Goal: Book appointment/travel/reservation

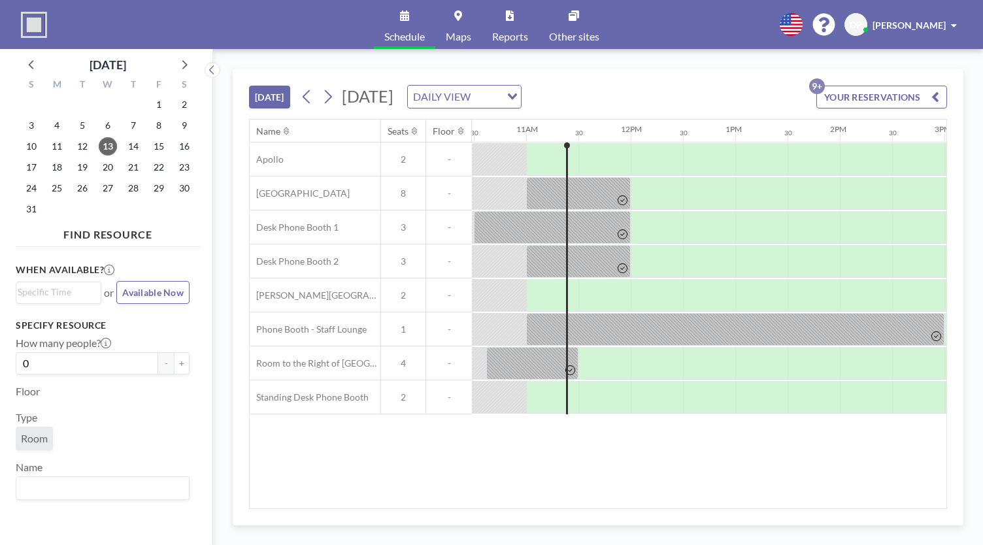
scroll to position [0, 1098]
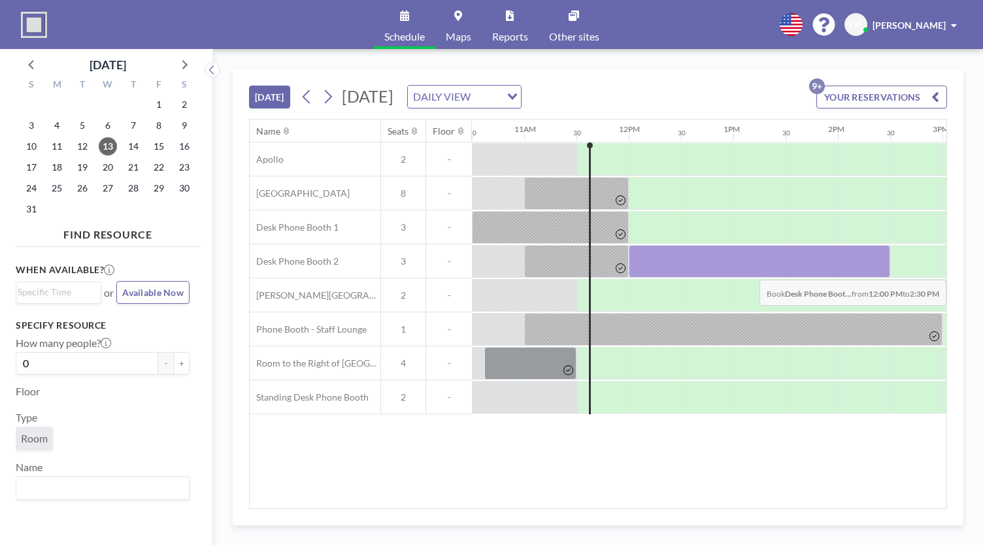
drag, startPoint x: 655, startPoint y: 265, endPoint x: 850, endPoint y: 269, distance: 195.4
click at [850, 269] on div at bounding box center [759, 261] width 261 height 33
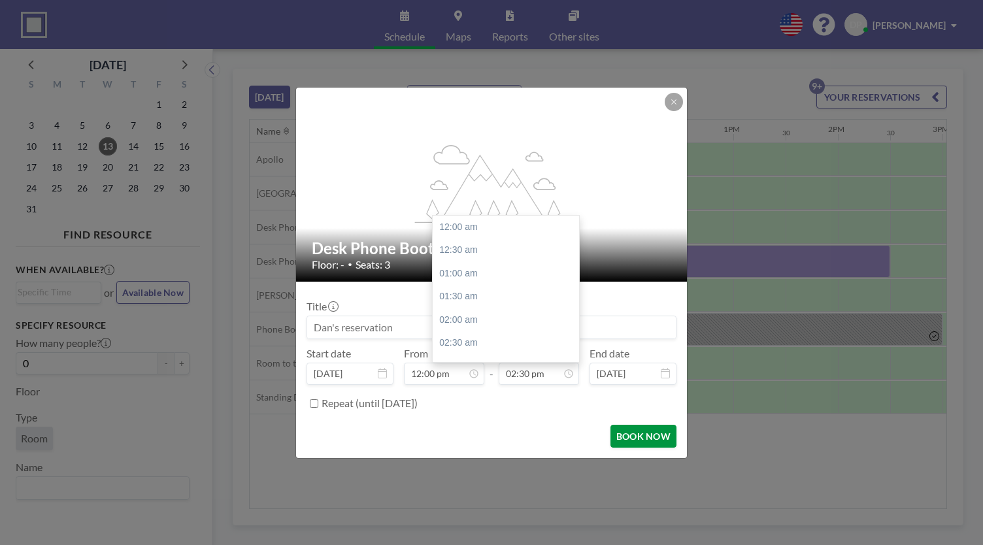
scroll to position [674, 0]
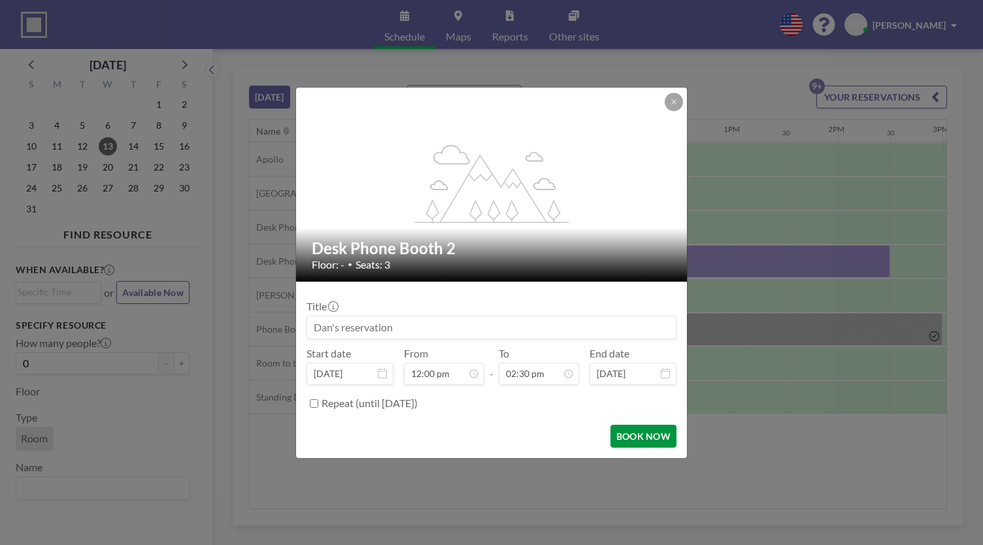
click at [639, 442] on button "BOOK NOW" at bounding box center [643, 436] width 66 height 23
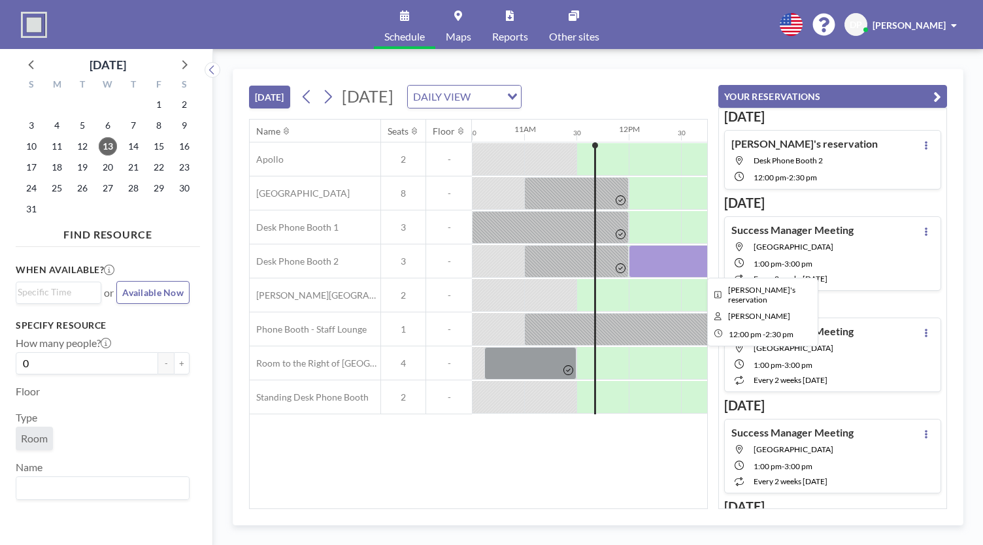
click at [641, 262] on div at bounding box center [759, 261] width 261 height 33
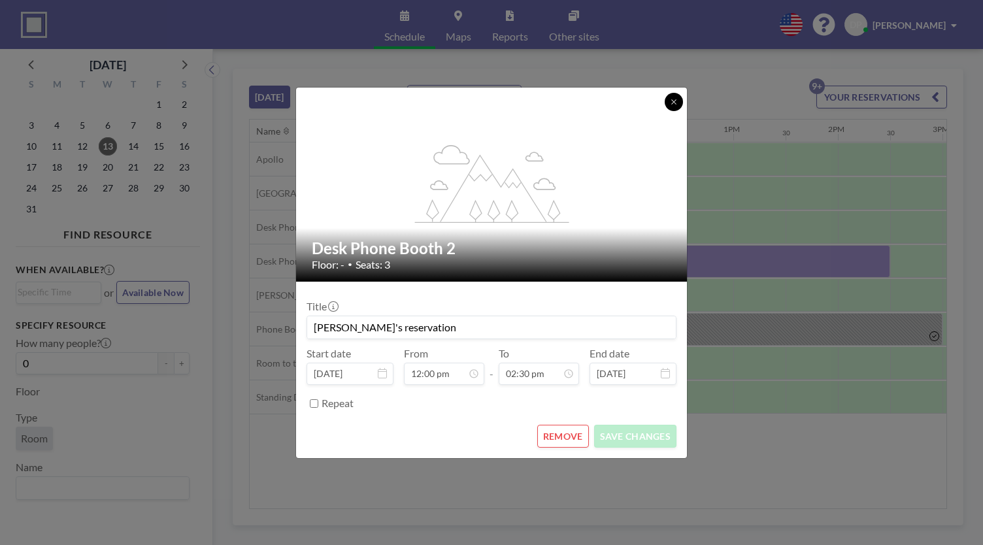
click at [666, 99] on button at bounding box center [674, 102] width 18 height 18
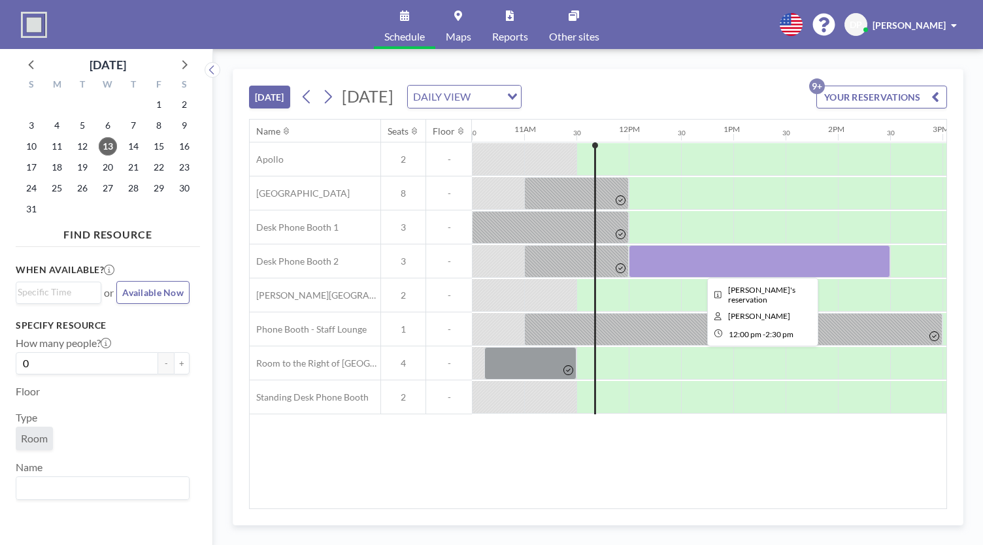
click at [652, 257] on div at bounding box center [759, 261] width 261 height 33
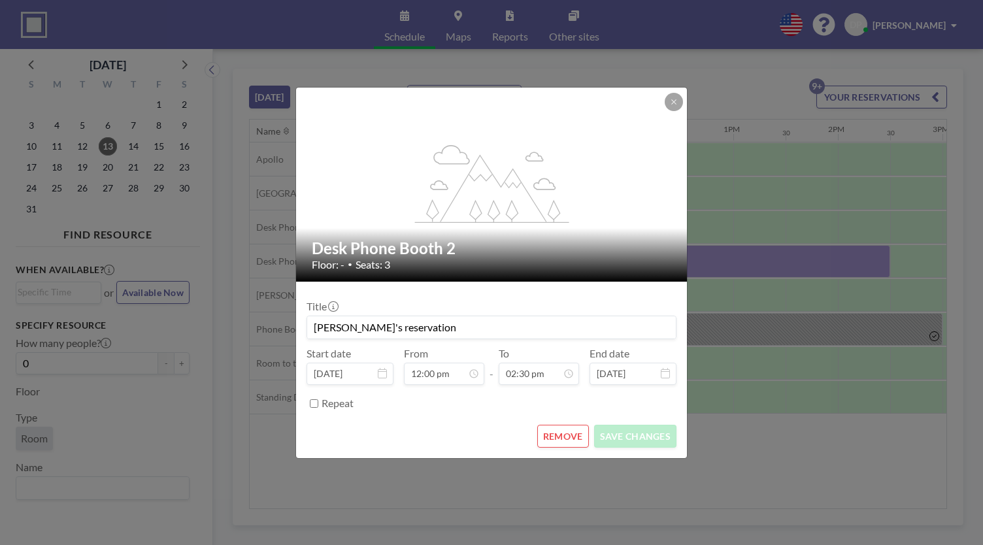
click at [673, 103] on icon at bounding box center [674, 102] width 8 height 8
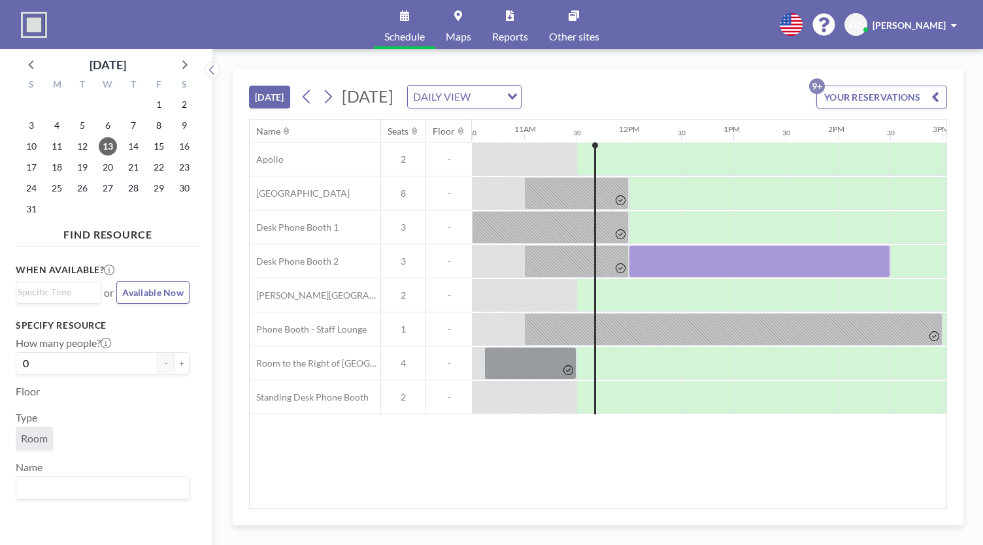
click at [902, 91] on button "YOUR RESERVATIONS 9+" at bounding box center [881, 97] width 131 height 23
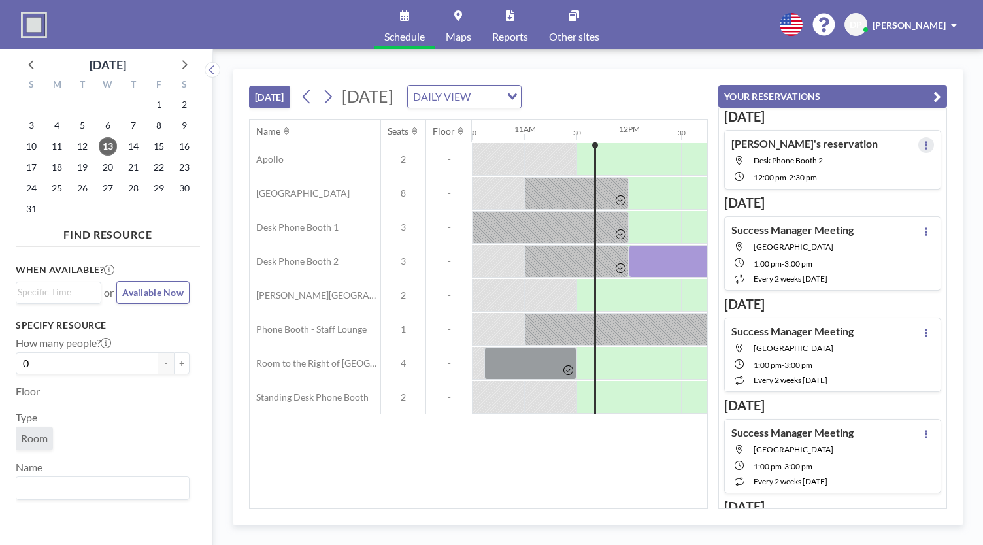
click at [923, 147] on button at bounding box center [926, 145] width 16 height 16
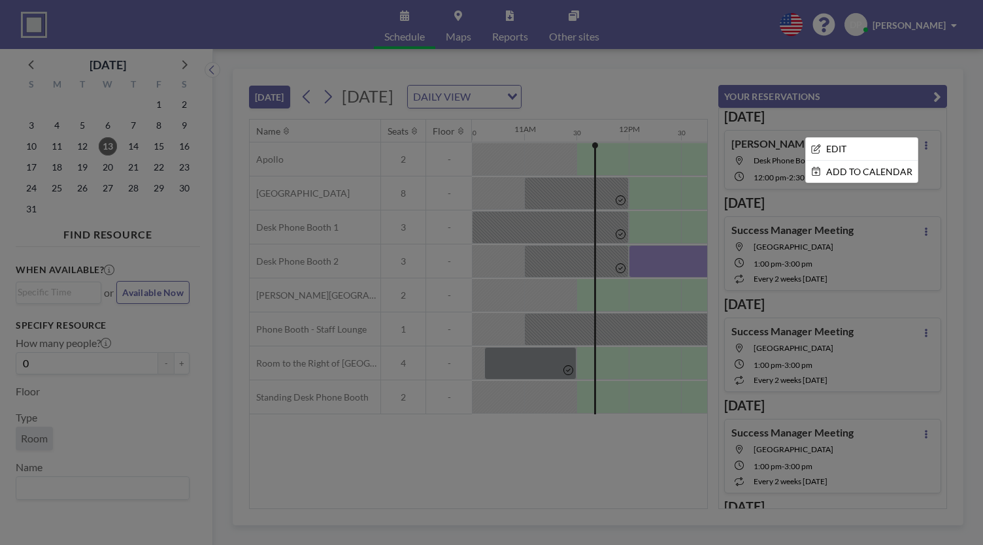
click at [935, 203] on div at bounding box center [491, 272] width 983 height 545
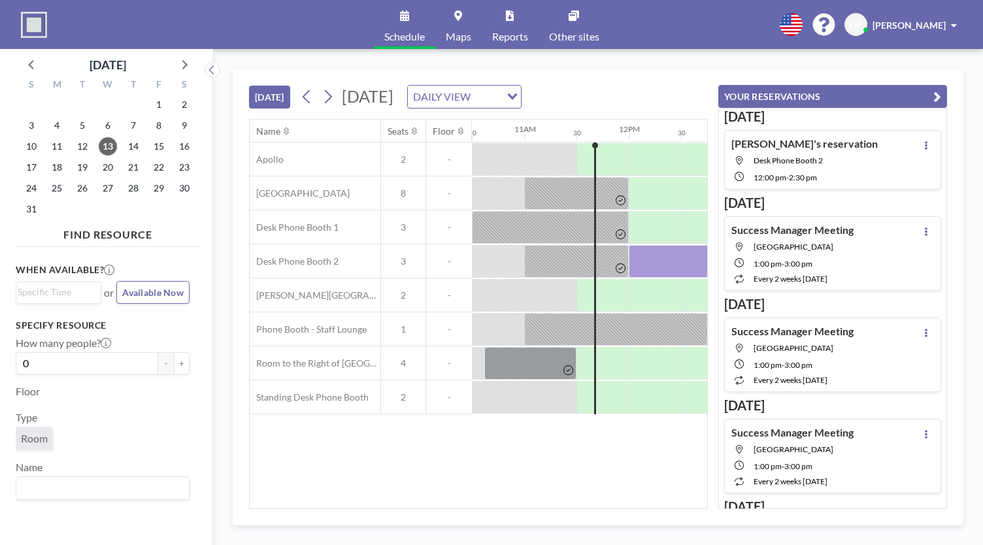
click at [967, 100] on div "[DATE] [DATE] DAILY VIEW Loading... Name Seats Floor 12AM 30 1AM 30 2AM 30 3AM …" at bounding box center [598, 297] width 770 height 496
